Goal: Task Accomplishment & Management: Complete application form

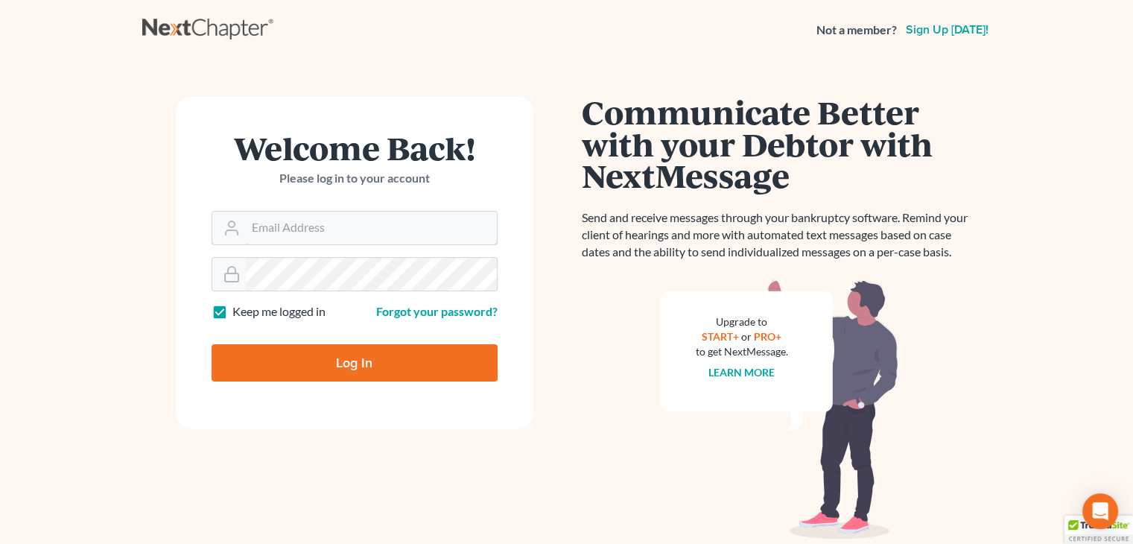
type input "[EMAIL_ADDRESS][DOMAIN_NAME]"
click at [379, 352] on input "Log In" at bounding box center [355, 362] width 286 height 37
type input "Thinking..."
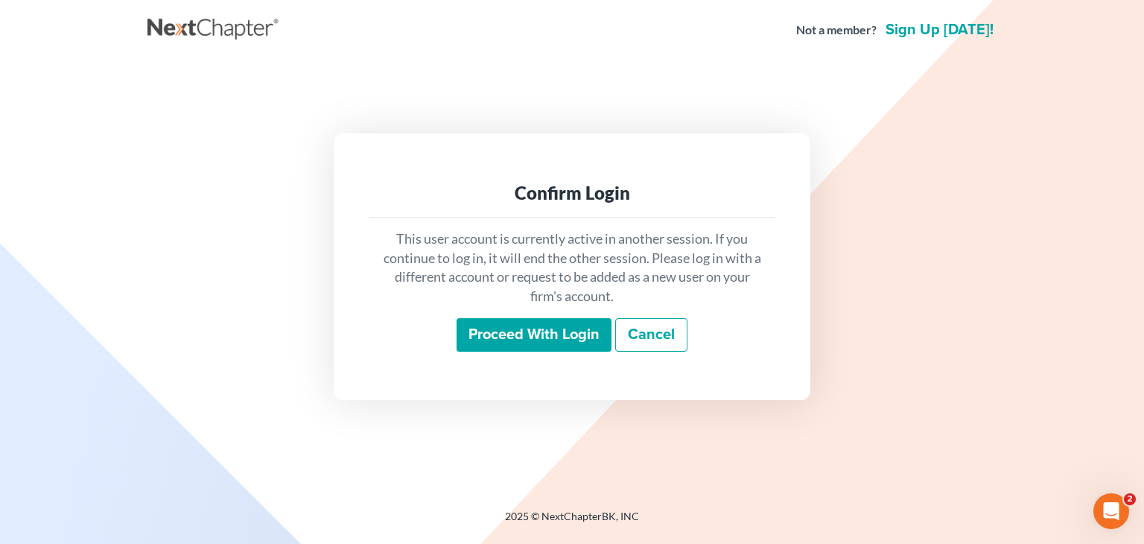
click at [551, 330] on input "Proceed with login" at bounding box center [534, 335] width 155 height 34
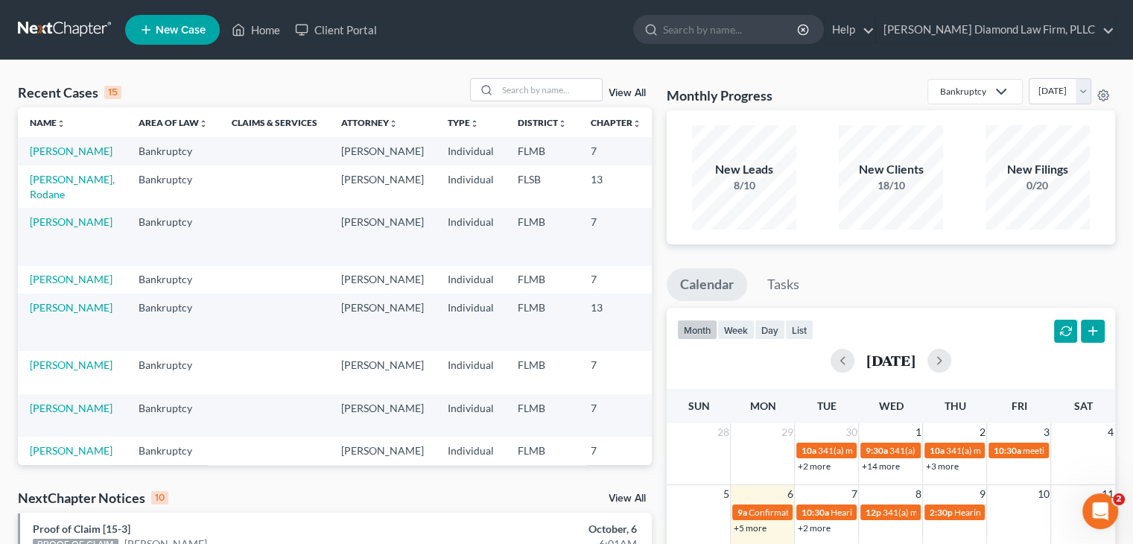
click at [172, 26] on span "New Case" at bounding box center [181, 30] width 50 height 11
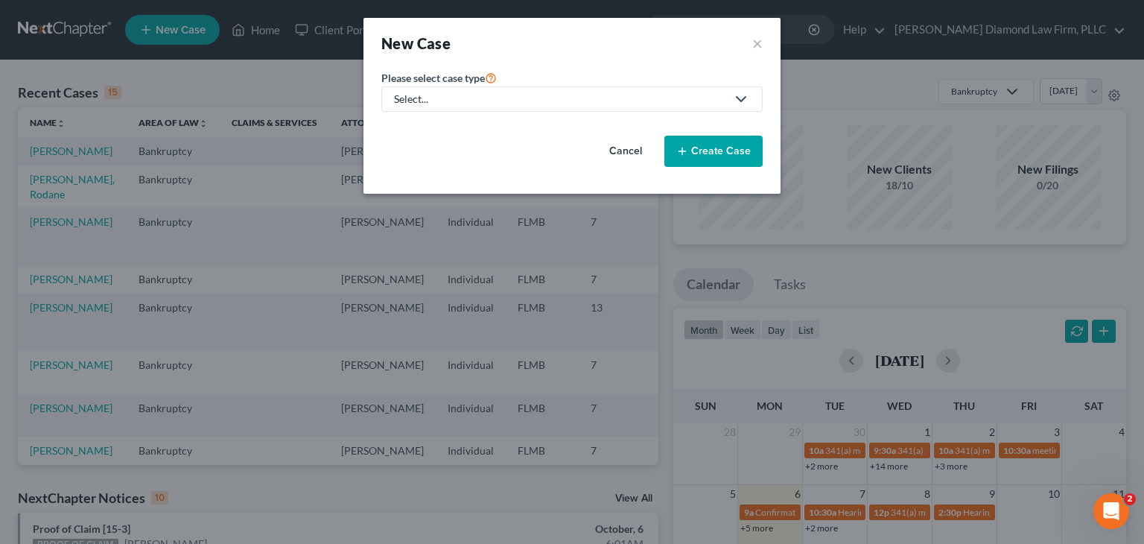
click at [449, 101] on div "Select..." at bounding box center [560, 99] width 332 height 15
click at [431, 125] on div "Bankruptcy" at bounding box center [427, 128] width 62 height 15
select select "15"
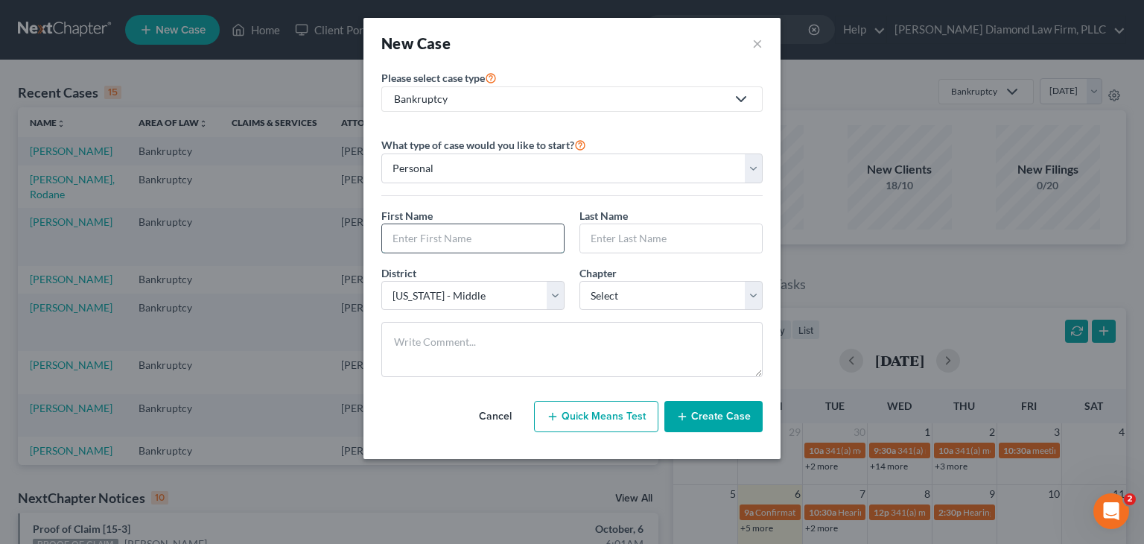
click at [447, 238] on input "text" at bounding box center [473, 238] width 182 height 28
type input "Marie"
click at [605, 230] on input "text" at bounding box center [671, 238] width 182 height 28
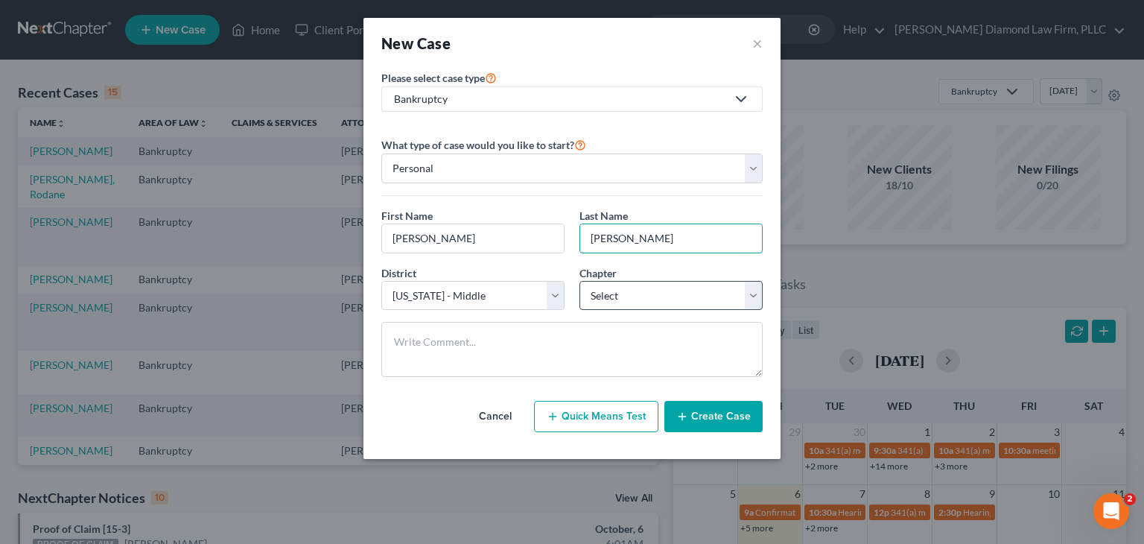
type input "Joseph"
click at [606, 301] on select "Select 7 11 12 13" at bounding box center [671, 296] width 183 height 30
select select "0"
click at [580, 281] on select "Select 7 11 12 13" at bounding box center [671, 296] width 183 height 30
click at [709, 411] on button "Create Case" at bounding box center [714, 416] width 98 height 31
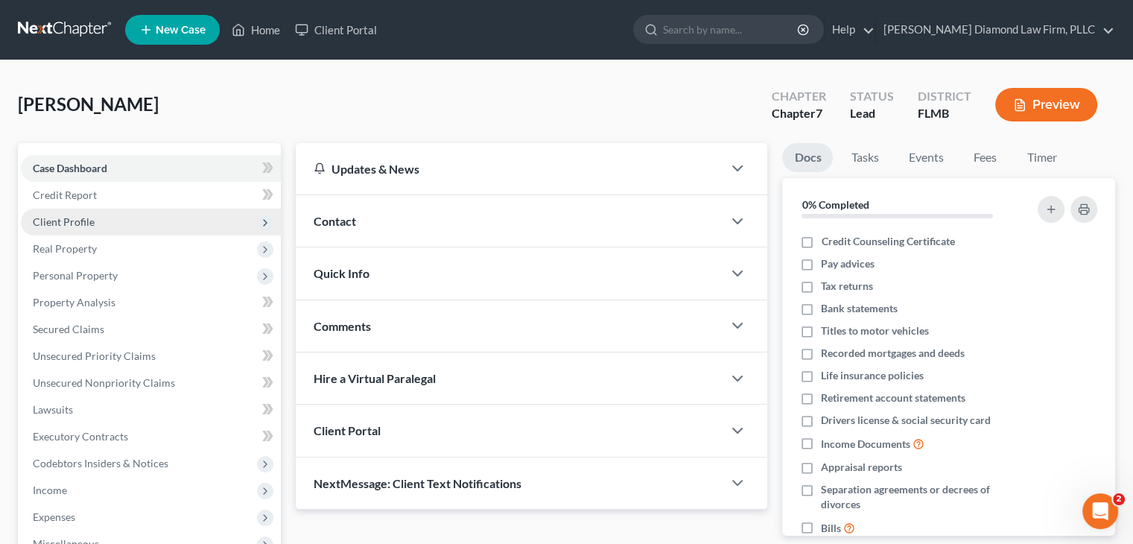
click at [68, 215] on span "Client Profile" at bounding box center [64, 221] width 62 height 13
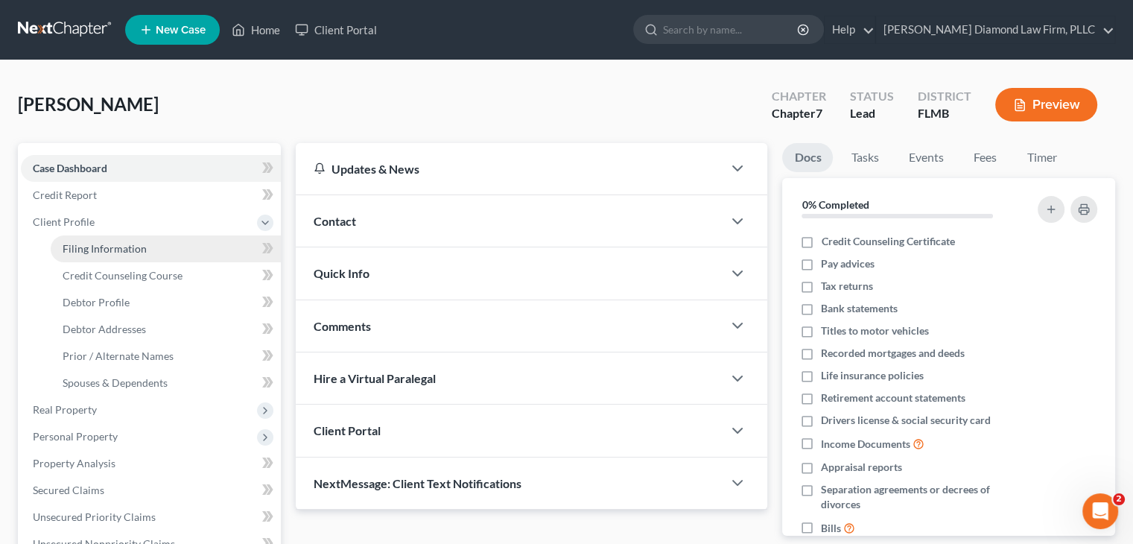
click at [96, 245] on span "Filing Information" at bounding box center [105, 248] width 84 height 13
select select "1"
select select "0"
select select "15"
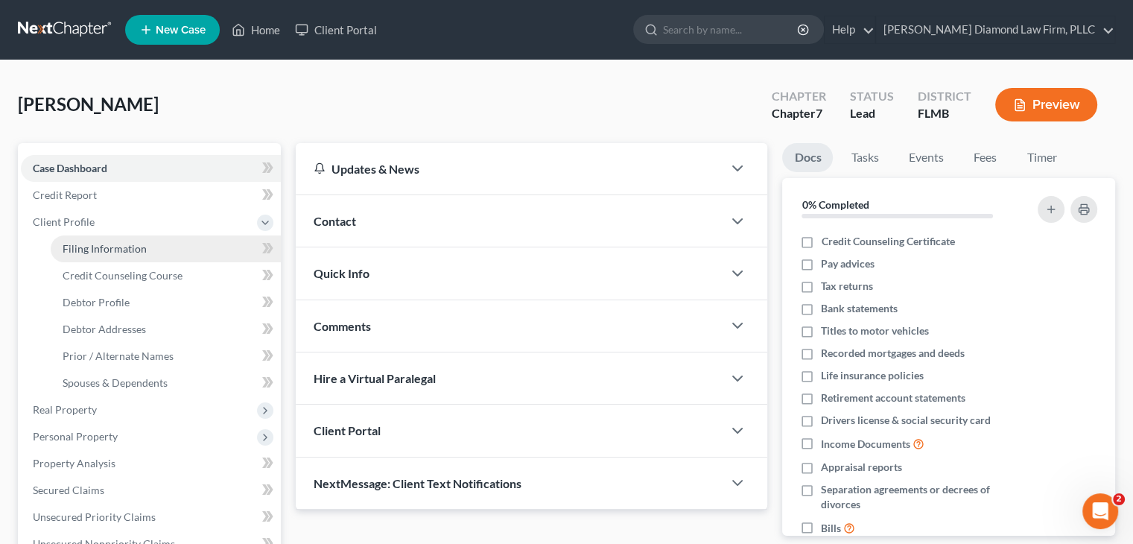
select select "9"
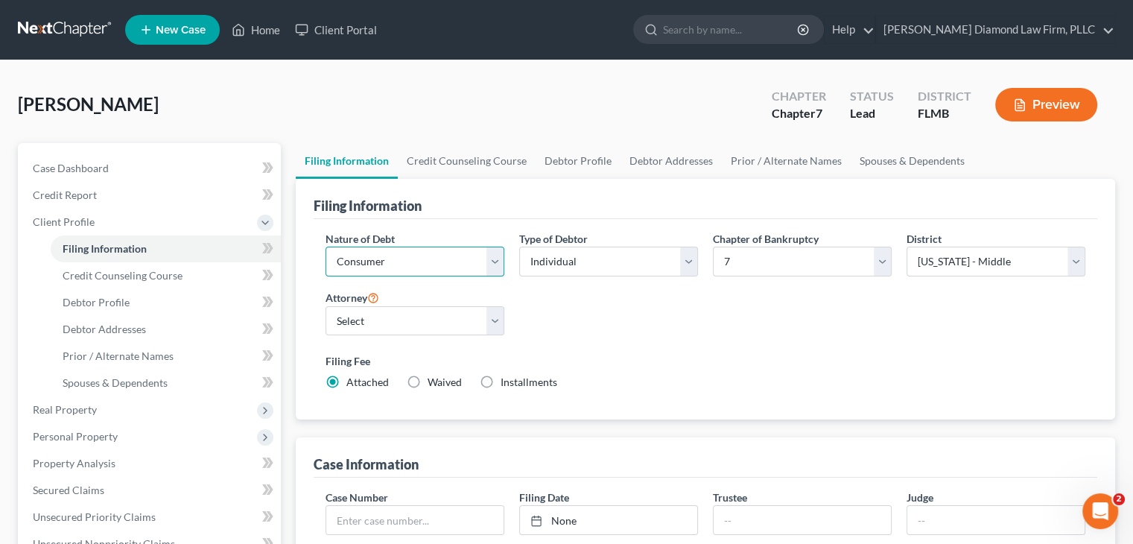
click at [364, 257] on select "Select Business Consumer Other" at bounding box center [415, 262] width 179 height 30
click at [362, 320] on select "Select Michael Ziegler - FLMB Michael Ziegler - FLSB Michael Ziegler - FLNB" at bounding box center [415, 321] width 179 height 30
select select "0"
click at [326, 306] on select "Select Michael Ziegler - FLMB Michael Ziegler - FLSB Michael Ziegler - FLNB" at bounding box center [415, 321] width 179 height 30
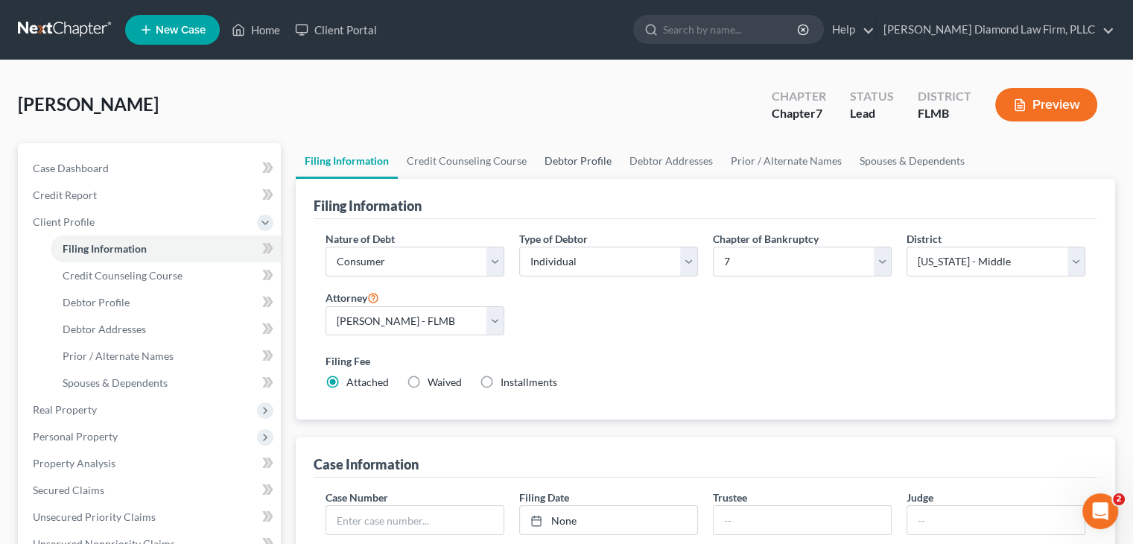
click at [596, 150] on link "Debtor Profile" at bounding box center [578, 161] width 85 height 36
select select "0"
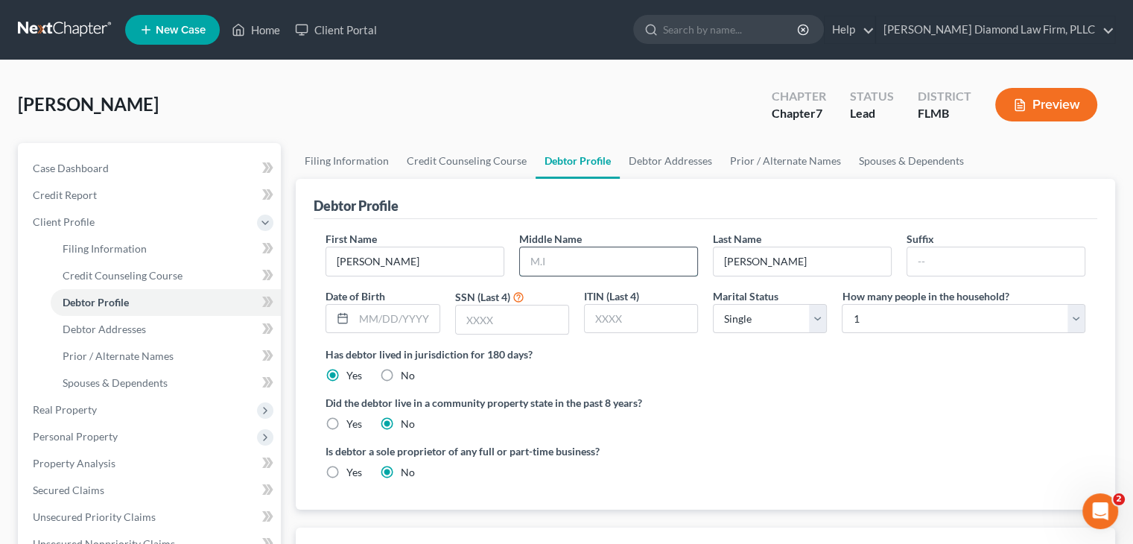
drag, startPoint x: 561, startPoint y: 260, endPoint x: 568, endPoint y: 256, distance: 7.7
click at [569, 257] on input "text" at bounding box center [608, 261] width 177 height 28
type input "Gabrielle"
click at [422, 318] on input "text" at bounding box center [396, 319] width 85 height 28
type input "03/03/1981"
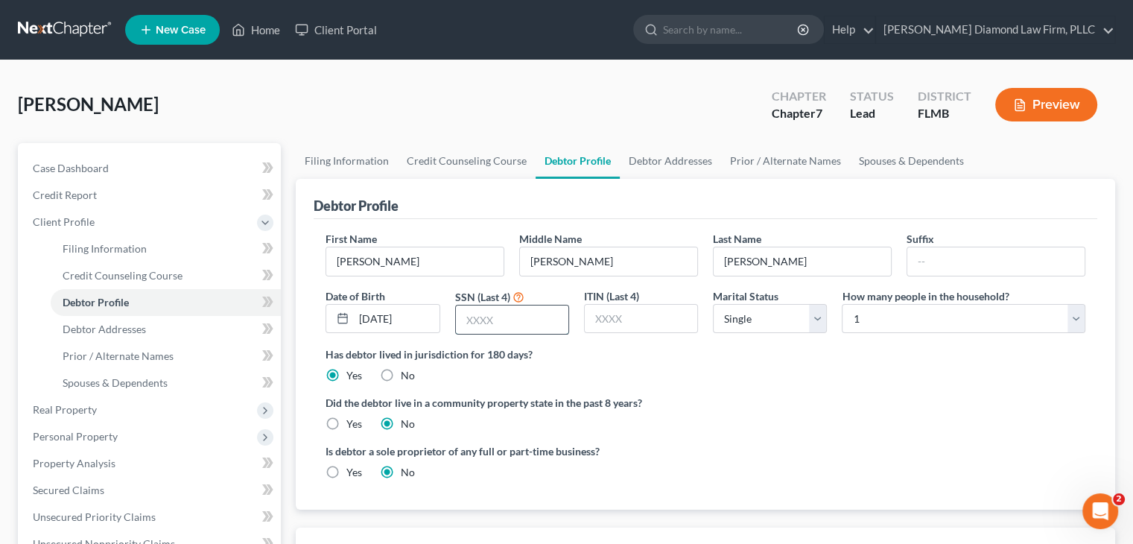
click at [484, 320] on input "text" at bounding box center [512, 319] width 113 height 28
type input "2993"
click at [684, 156] on link "Debtor Addresses" at bounding box center [670, 161] width 101 height 36
select select "0"
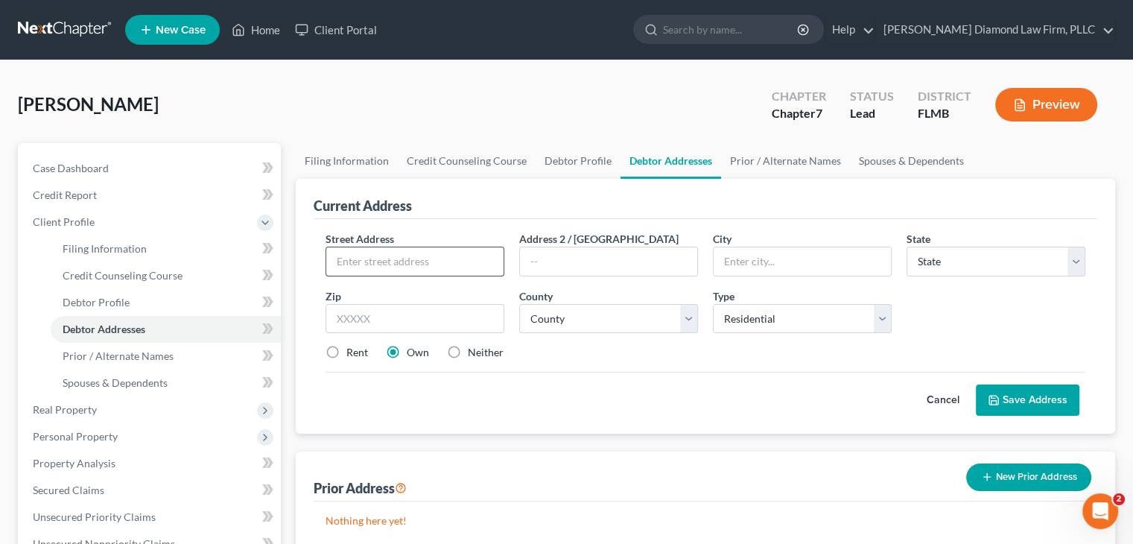
click at [361, 262] on input "text" at bounding box center [414, 261] width 177 height 28
type input "2870 Mirella Court"
click at [605, 251] on input "text" at bounding box center [608, 261] width 177 height 28
type input "#8205"
click at [717, 261] on input "text" at bounding box center [802, 261] width 177 height 28
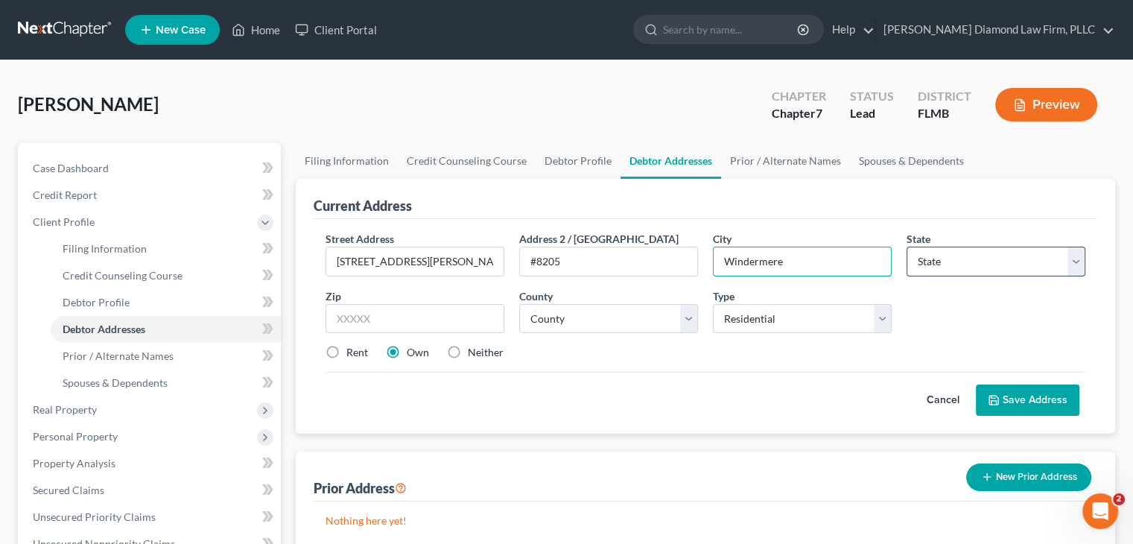
type input "Windermere"
drag, startPoint x: 957, startPoint y: 252, endPoint x: 943, endPoint y: 255, distance: 14.5
click at [957, 252] on select "State AL AK AR AZ CA CO CT DE DC FL GA GU HI ID IL IN IA KS KY LA ME MD MA MI M…" at bounding box center [996, 262] width 179 height 30
select select "9"
click at [907, 247] on select "State AL AK AR AZ CA CO CT DE DC FL GA GU HI ID IL IN IA KS KY LA ME MD MA MI M…" at bounding box center [996, 262] width 179 height 30
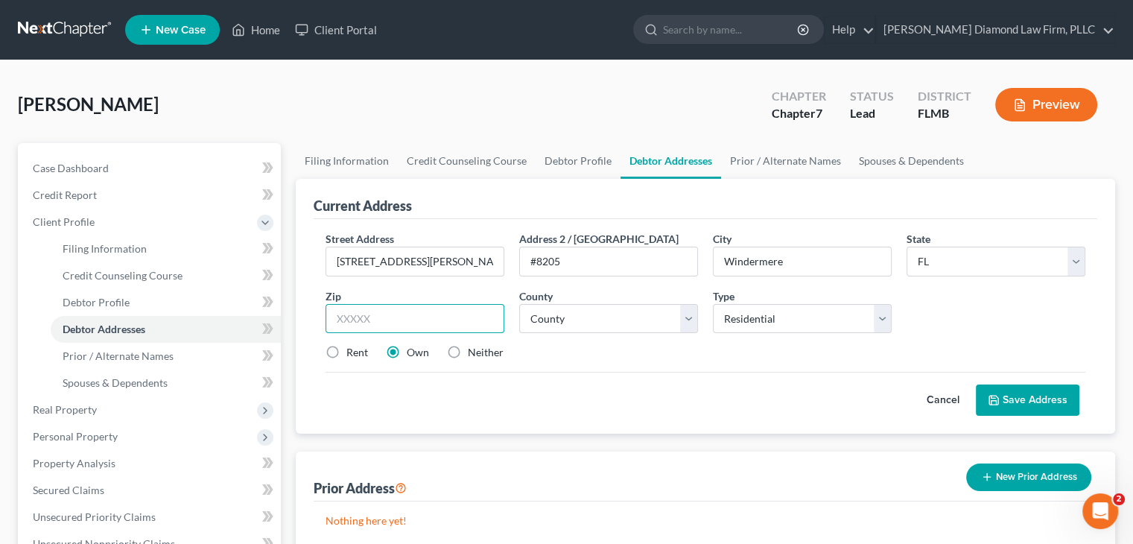
click at [431, 329] on input "text" at bounding box center [415, 319] width 179 height 30
type input "34786"
click at [1052, 401] on button "Save Address" at bounding box center [1028, 399] width 104 height 31
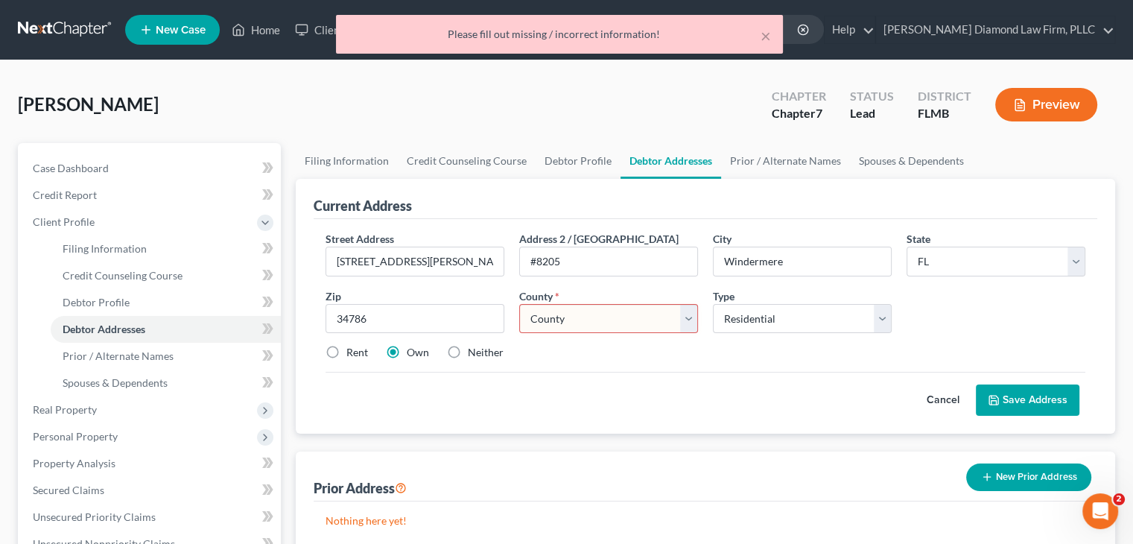
click at [572, 318] on select "County Alachua County Baker County Bay County Bradford County Brevard County Br…" at bounding box center [608, 319] width 179 height 30
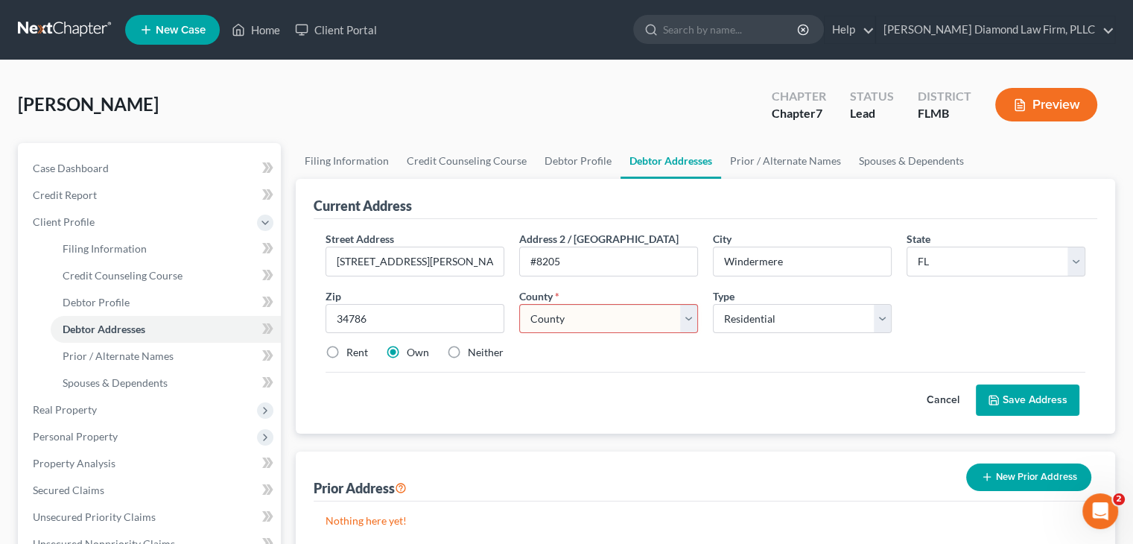
select select "47"
click at [519, 304] on select "County Alachua County Baker County Bay County Bradford County Brevard County Br…" at bounding box center [608, 319] width 179 height 30
click at [1026, 387] on button "Save Address" at bounding box center [1028, 399] width 104 height 31
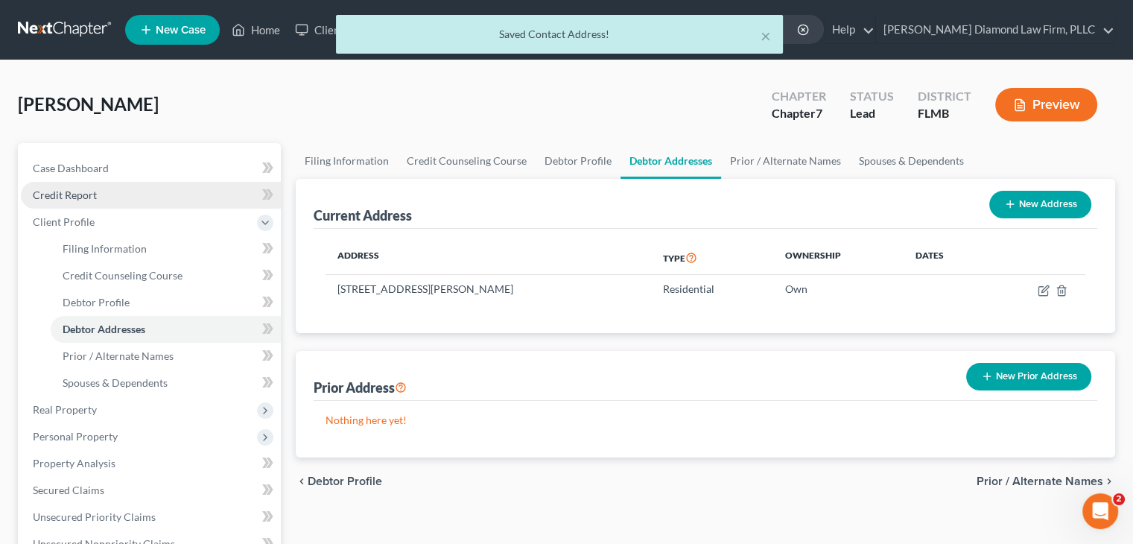
click at [72, 198] on span "Credit Report" at bounding box center [65, 195] width 64 height 13
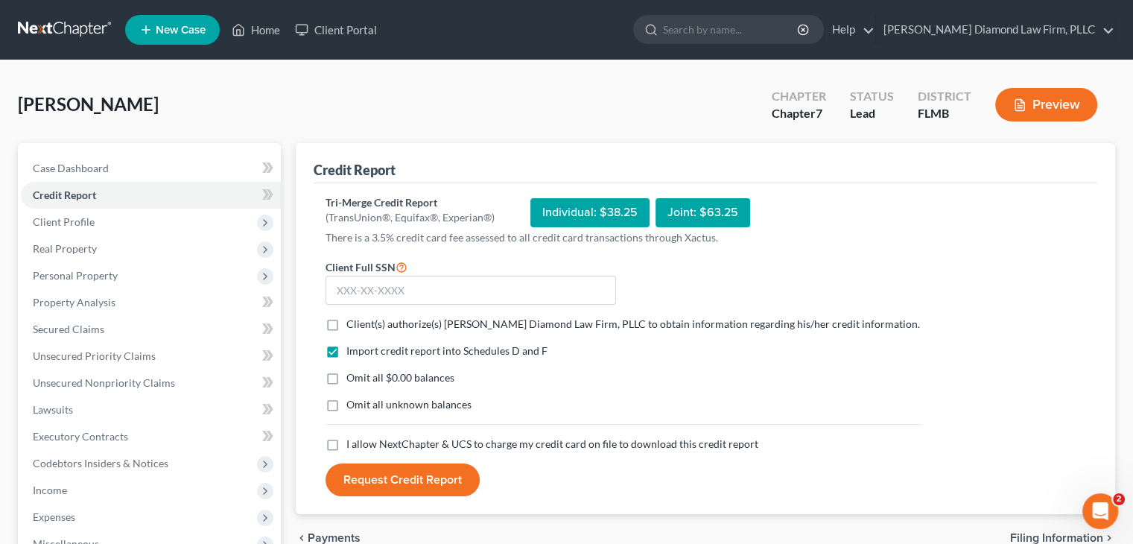
click at [346, 322] on label "Client(s) authorize(s) Ziegler Diamond Law Firm, PLLC to obtain information reg…" at bounding box center [633, 324] width 574 height 15
click at [352, 322] on input "Client(s) authorize(s) Ziegler Diamond Law Firm, PLLC to obtain information reg…" at bounding box center [357, 322] width 10 height 10
checkbox input "true"
click at [346, 446] on label "I allow NextChapter & UCS to charge my credit card on file to download this cre…" at bounding box center [552, 444] width 412 height 15
click at [352, 446] on input "I allow NextChapter & UCS to charge my credit card on file to download this cre…" at bounding box center [357, 442] width 10 height 10
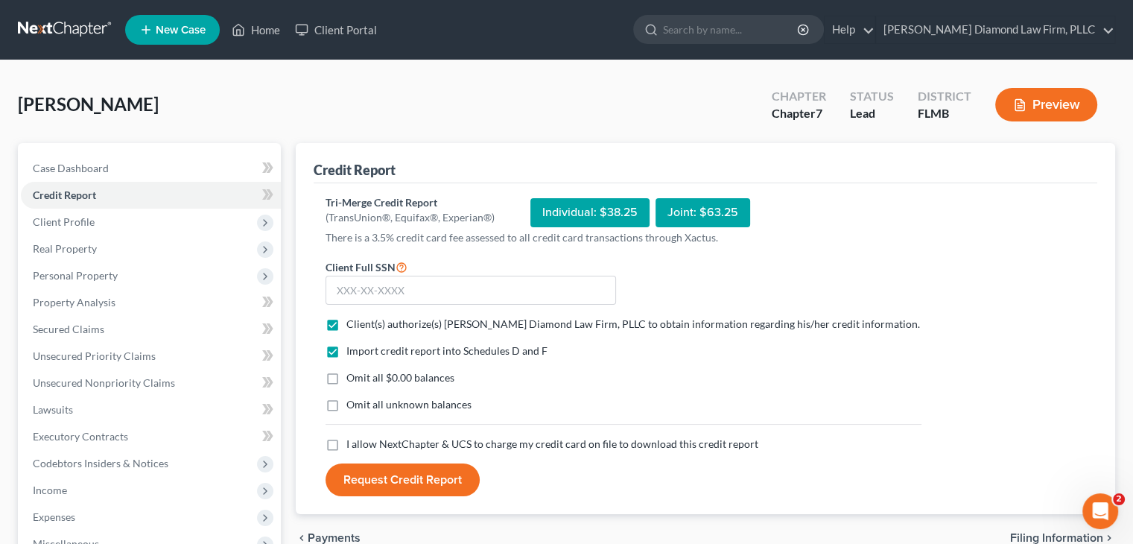
checkbox input "true"
click at [412, 284] on input "text" at bounding box center [471, 291] width 291 height 30
type input "057-66-2993"
click at [408, 481] on button "Request Credit Report" at bounding box center [403, 479] width 154 height 33
